Goal: Navigation & Orientation: Find specific page/section

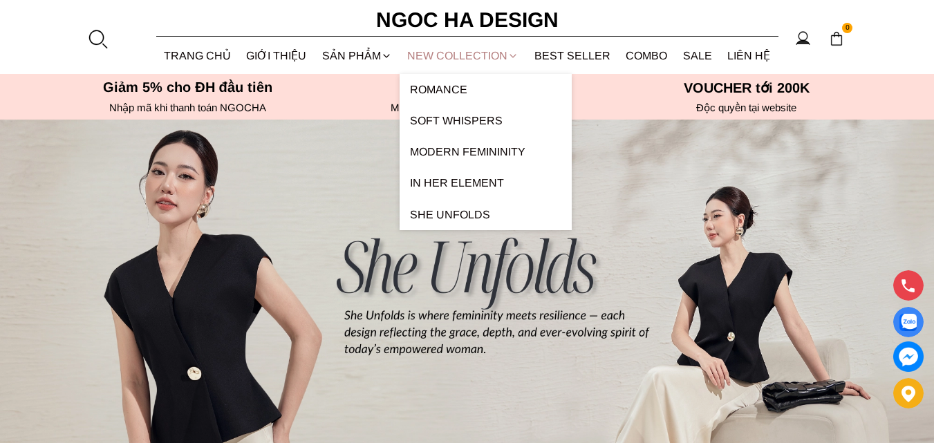
click at [456, 60] on link "NEW COLLECTION" at bounding box center [463, 55] width 127 height 37
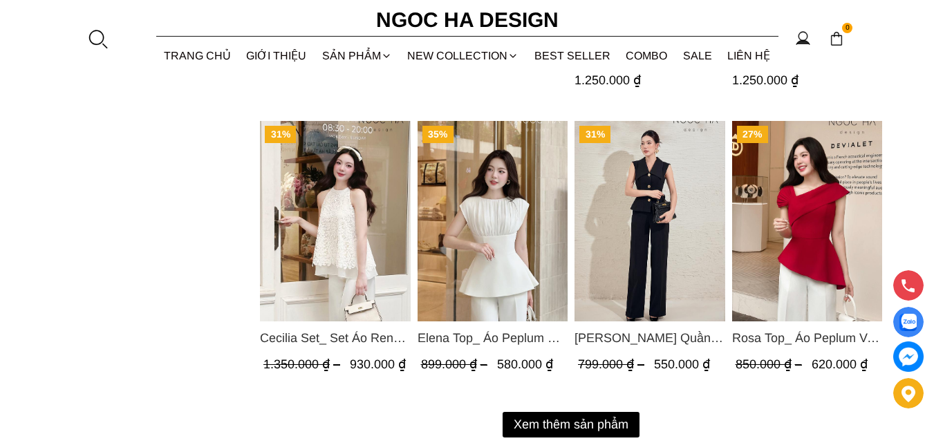
scroll to position [1685, 0]
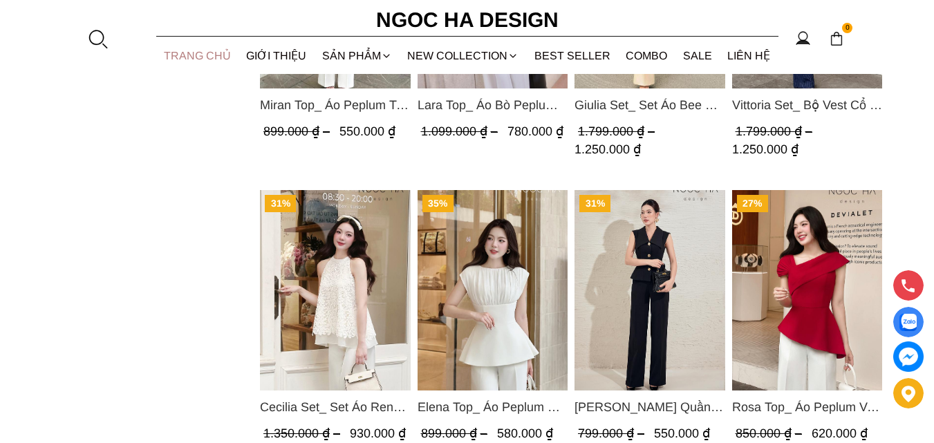
click at [201, 48] on link "TRANG CHỦ" at bounding box center [197, 55] width 83 height 37
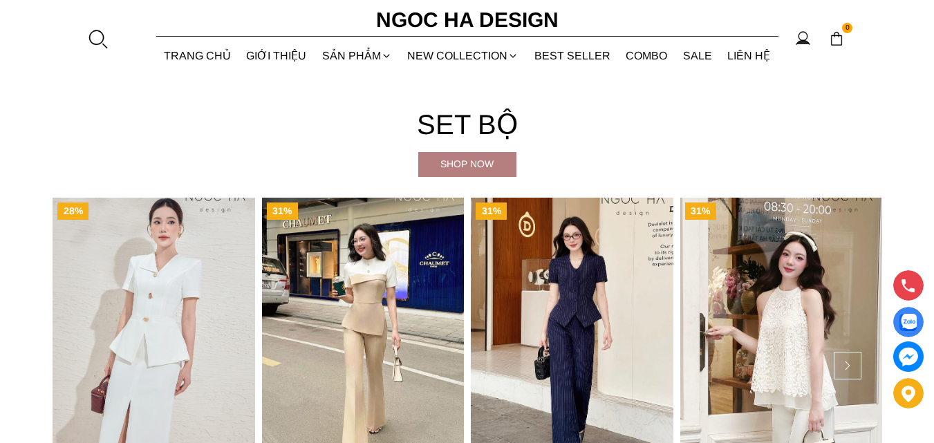
scroll to position [3320, 0]
